Goal: Find specific page/section: Find specific page/section

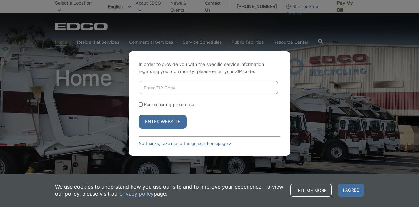
click at [194, 89] on input "Enter ZIP Code" at bounding box center [208, 88] width 139 height 14
type input "92082"
click at [167, 121] on button "Enter Website" at bounding box center [163, 122] width 48 height 14
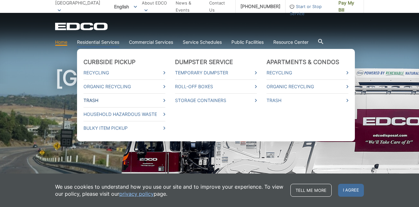
click at [100, 100] on link "Trash" at bounding box center [125, 100] width 82 height 7
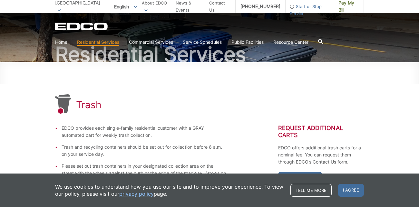
scroll to position [52, 0]
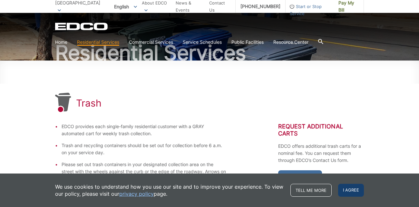
click at [355, 188] on span "I agree" at bounding box center [351, 190] width 26 height 13
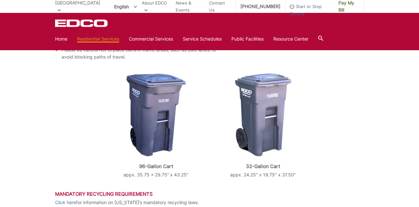
scroll to position [213, 0]
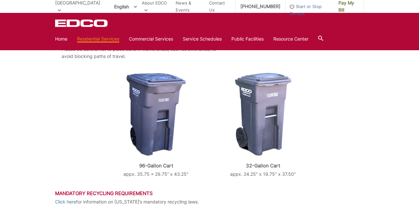
click at [259, 133] on img at bounding box center [263, 115] width 57 height 84
click at [157, 125] on img at bounding box center [156, 115] width 60 height 84
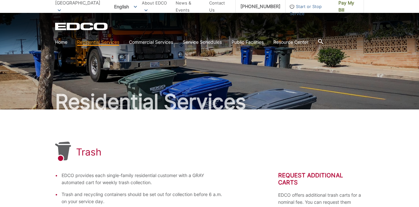
scroll to position [0, 0]
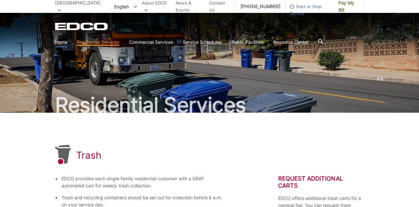
click at [61, 41] on link "Home" at bounding box center [61, 42] width 12 height 7
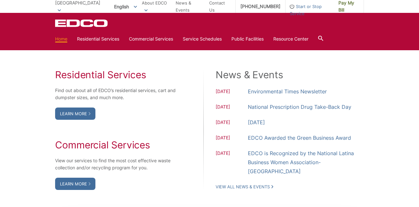
scroll to position [514, 0]
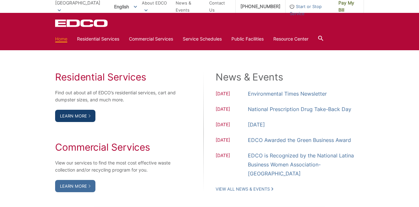
click at [78, 115] on link "Learn More" at bounding box center [75, 116] width 40 height 12
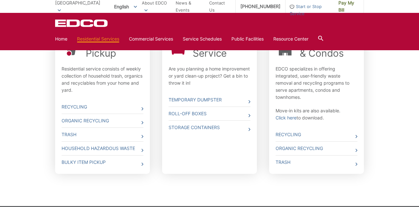
scroll to position [241, 0]
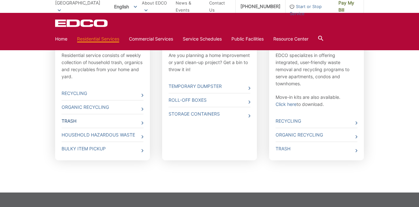
click at [136, 121] on link "Trash" at bounding box center [103, 122] width 82 height 14
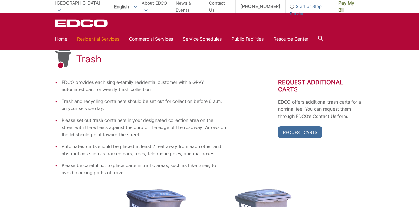
scroll to position [92, 0]
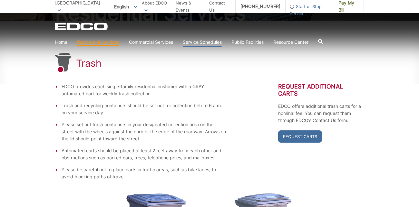
click at [211, 42] on link "Service Schedules" at bounding box center [202, 42] width 39 height 7
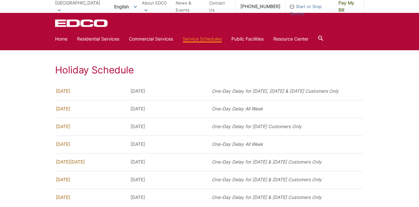
scroll to position [445, 0]
